Goal: Information Seeking & Learning: Find specific fact

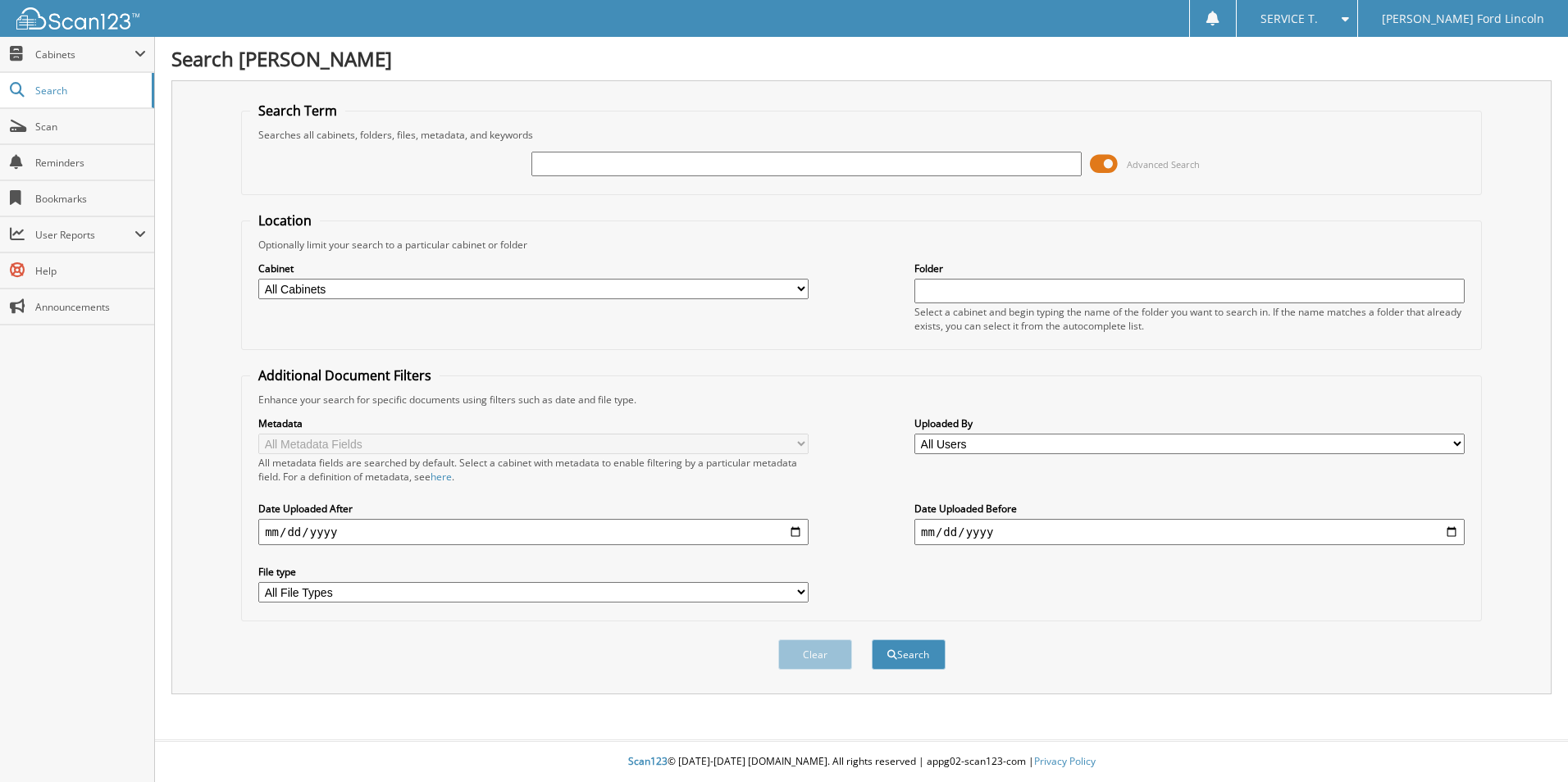
click at [605, 165] on input "text" at bounding box center [806, 164] width 550 height 25
type input "284632"
click at [872, 639] on button "Search" at bounding box center [909, 654] width 74 height 31
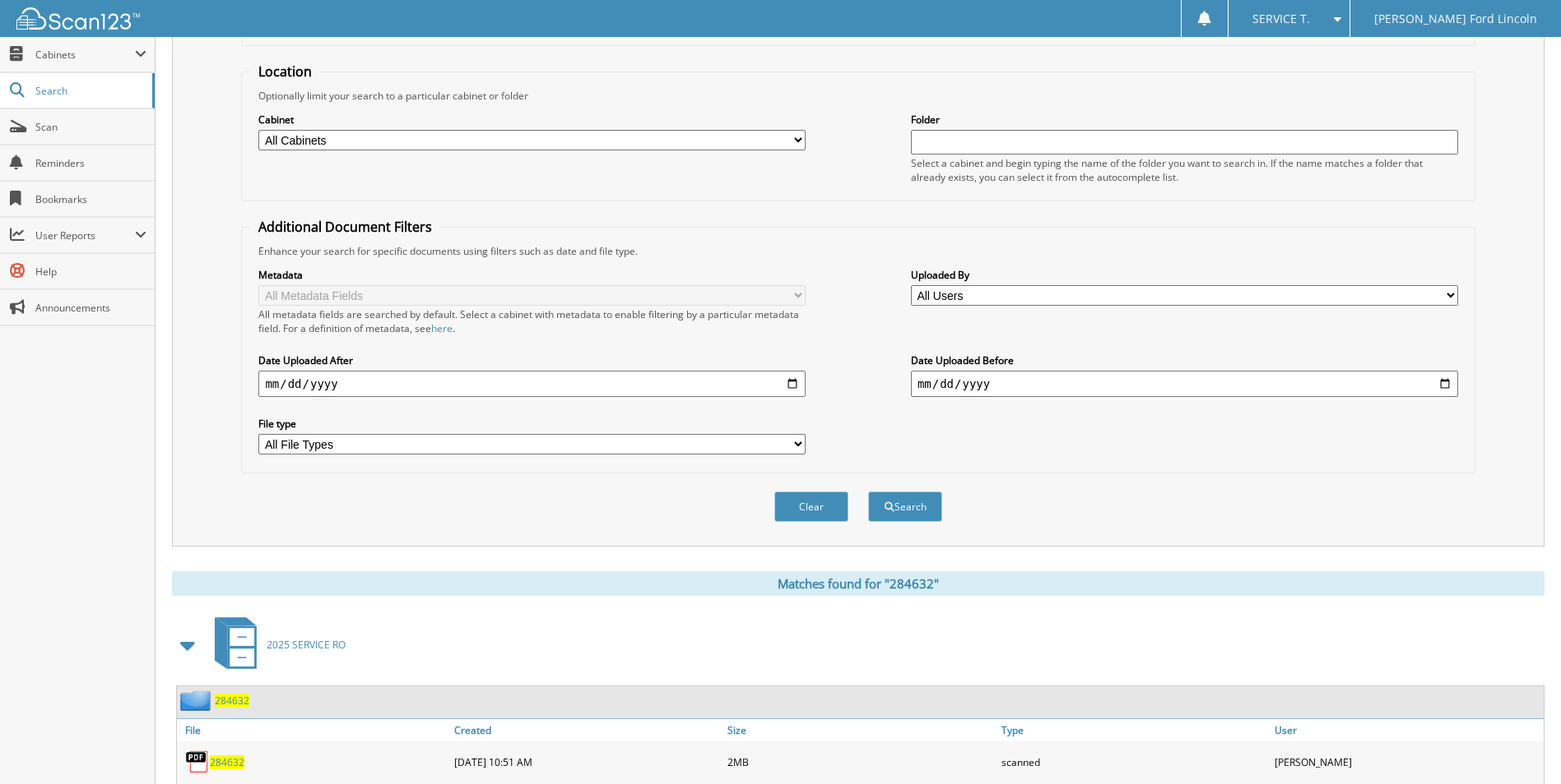
scroll to position [235, 0]
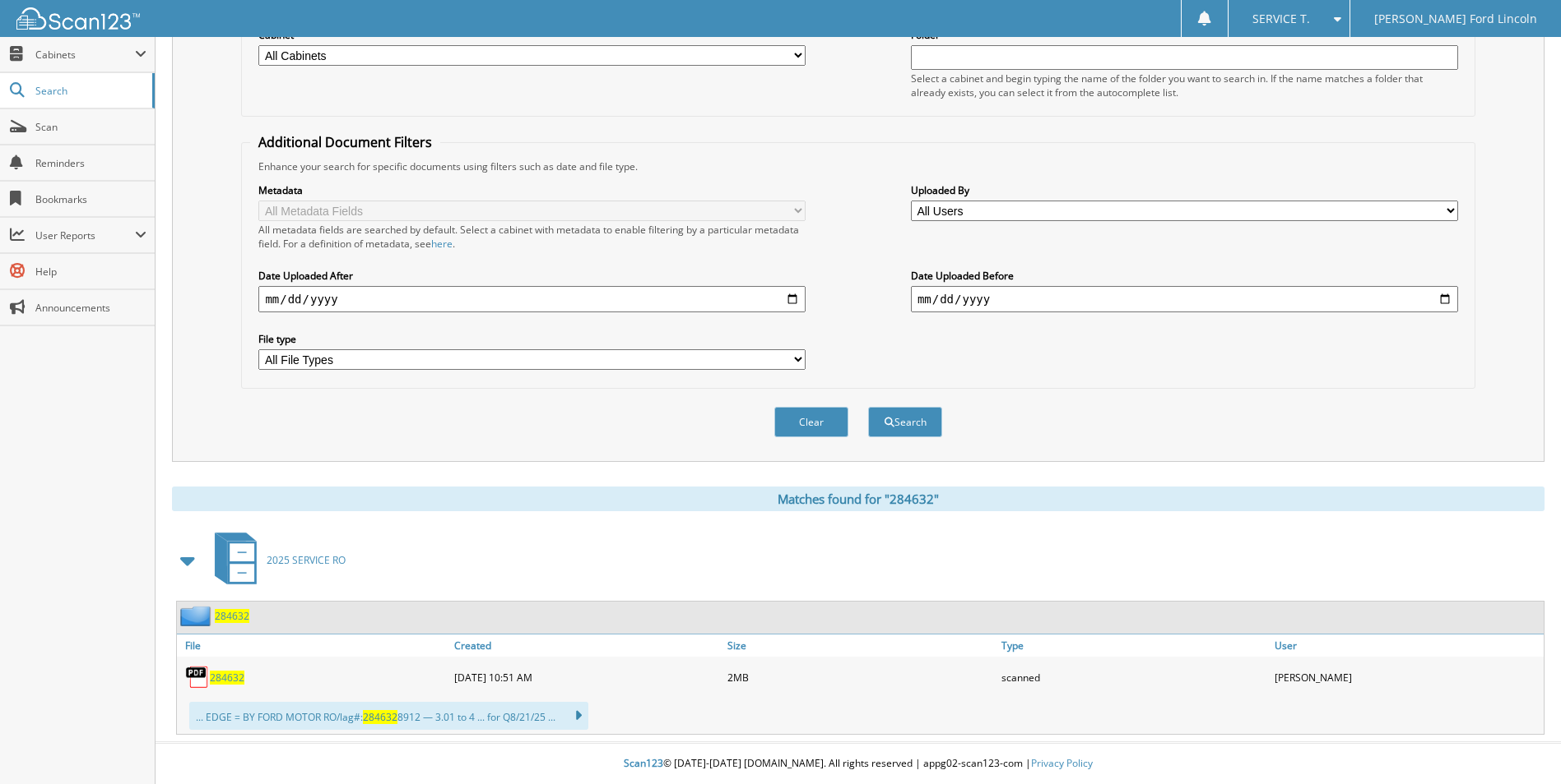
click at [239, 679] on span "284632" at bounding box center [227, 678] width 34 height 14
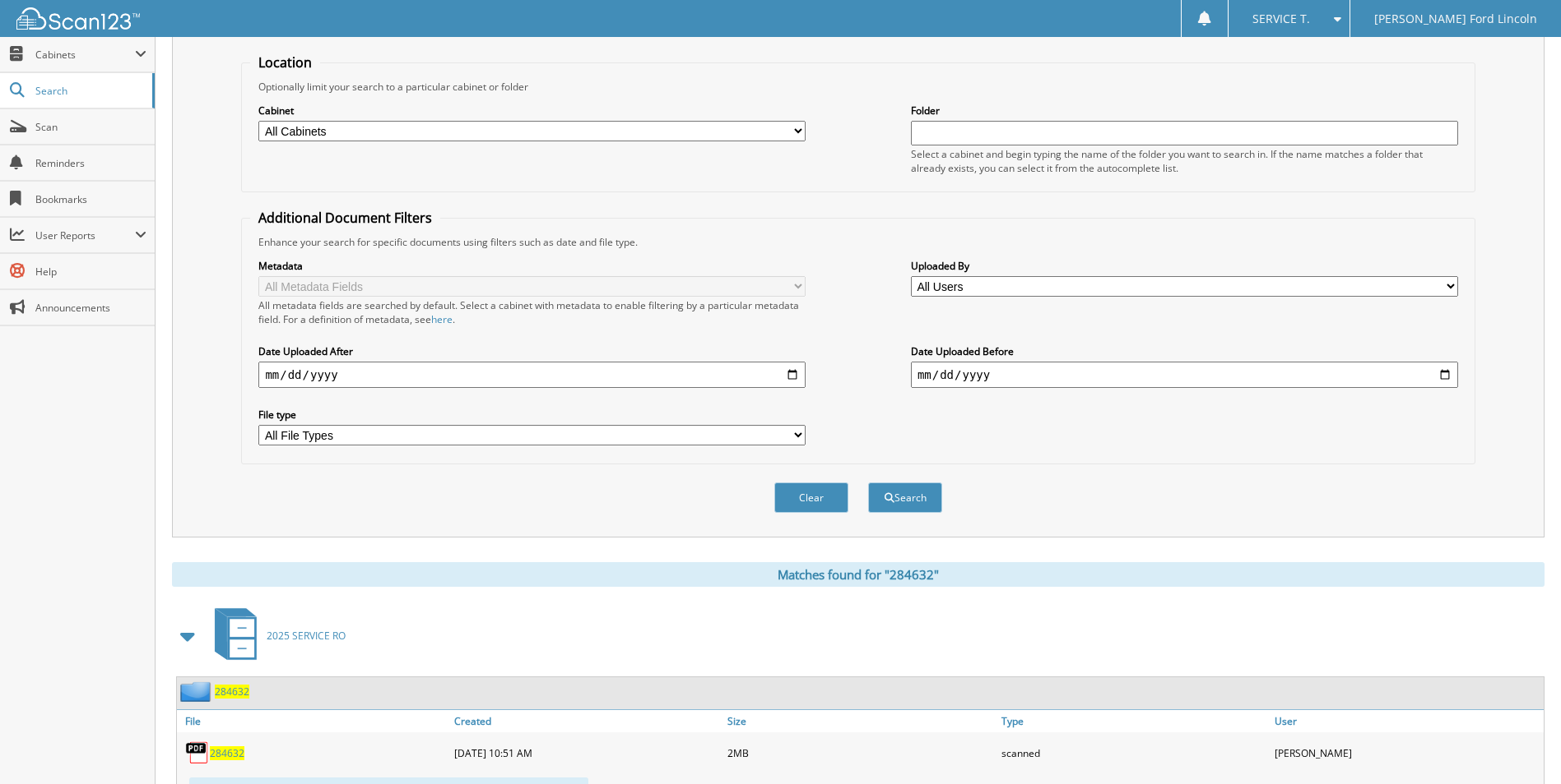
scroll to position [0, 0]
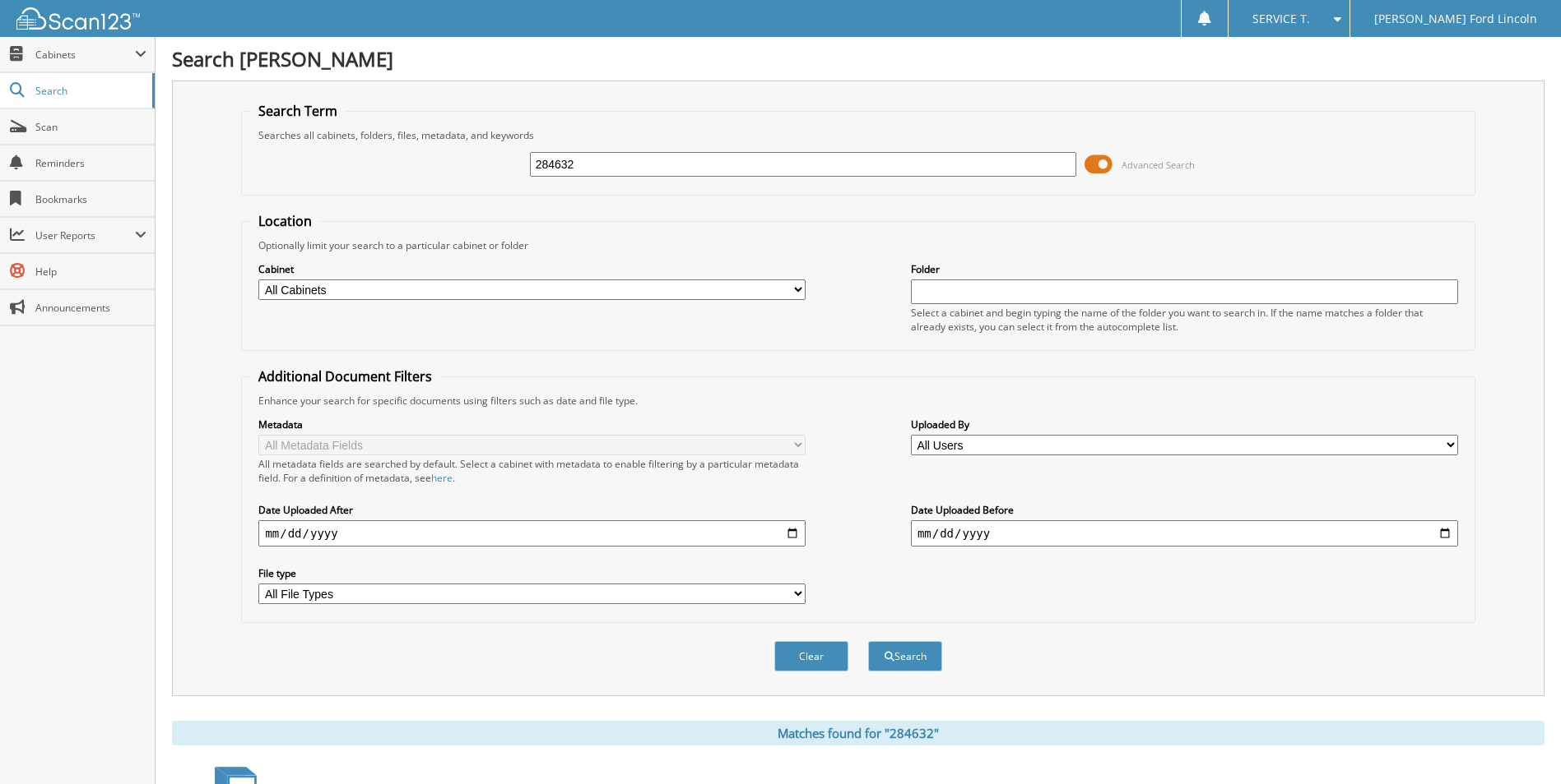
drag, startPoint x: 593, startPoint y: 171, endPoint x: 184, endPoint y: 205, distance: 410.4
click at [184, 205] on div "Search Term Searches all cabinets, folders, files, metadata, and keywords 28463…" at bounding box center [858, 388] width 1372 height 615
type input "283683"
click at [920, 657] on button "Search" at bounding box center [905, 656] width 74 height 31
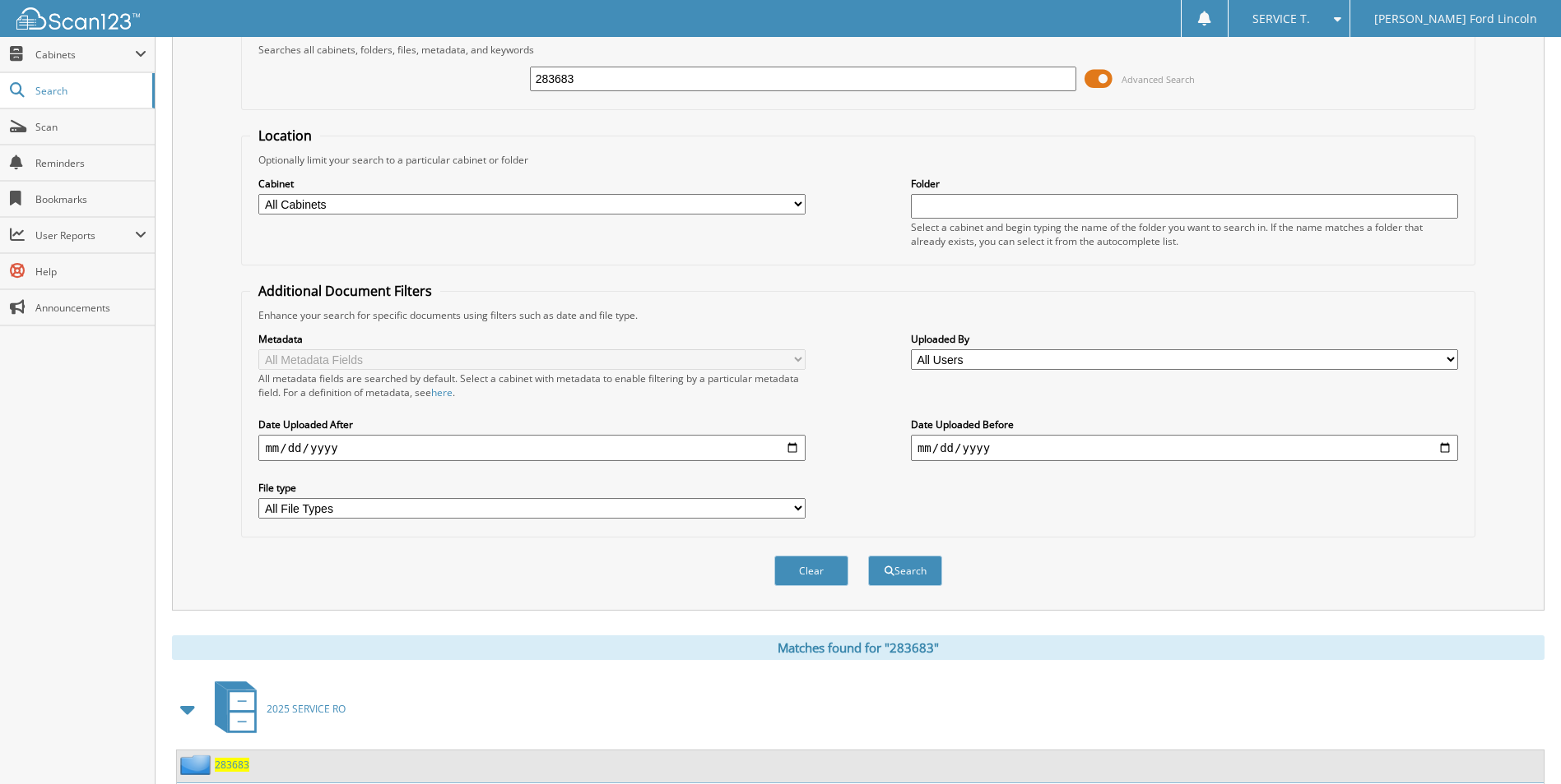
scroll to position [235, 0]
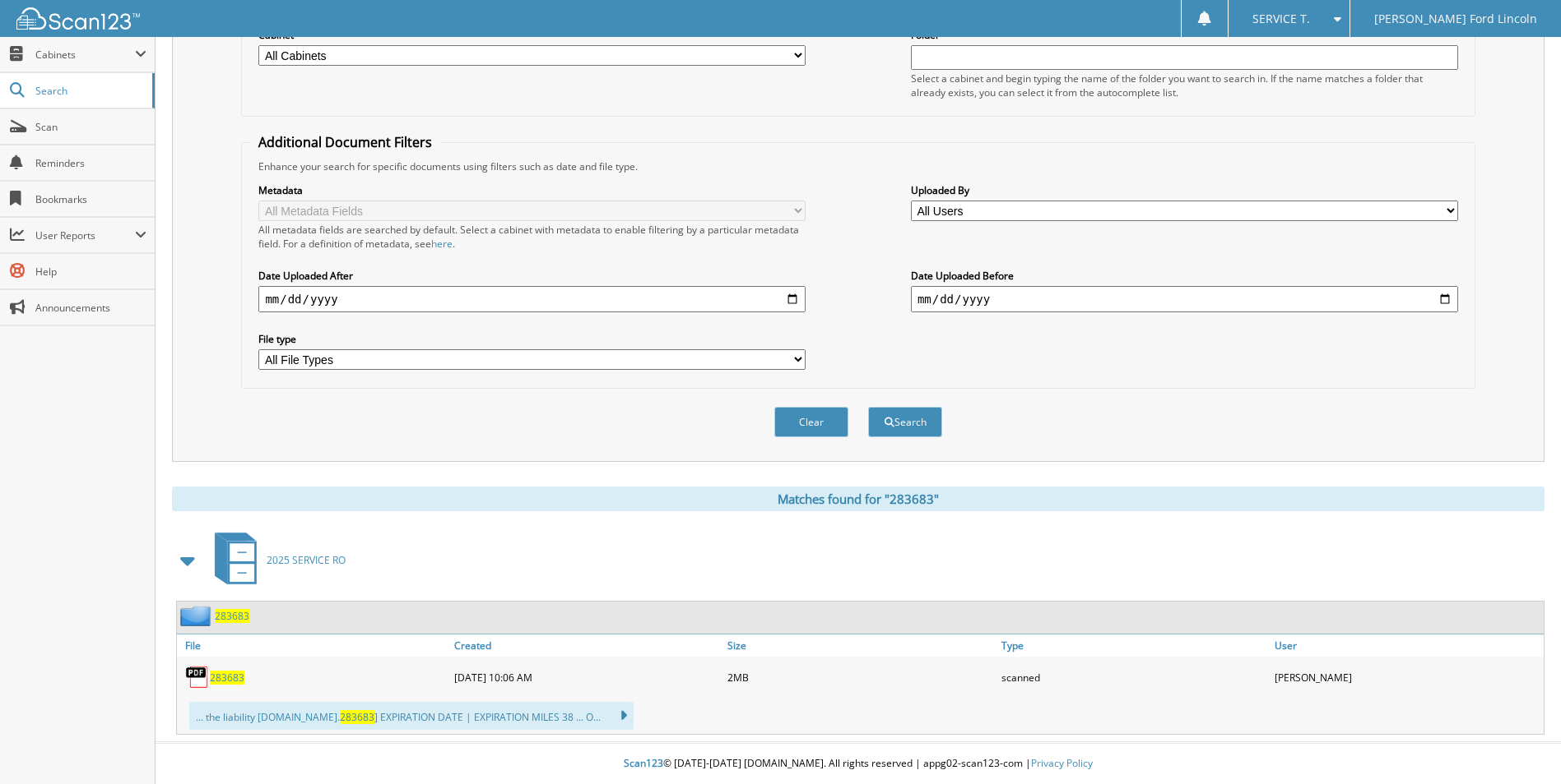
click at [233, 686] on div "283683" at bounding box center [313, 677] width 273 height 32
click at [233, 683] on span "283683" at bounding box center [227, 678] width 34 height 14
